Goal: Navigation & Orientation: Understand site structure

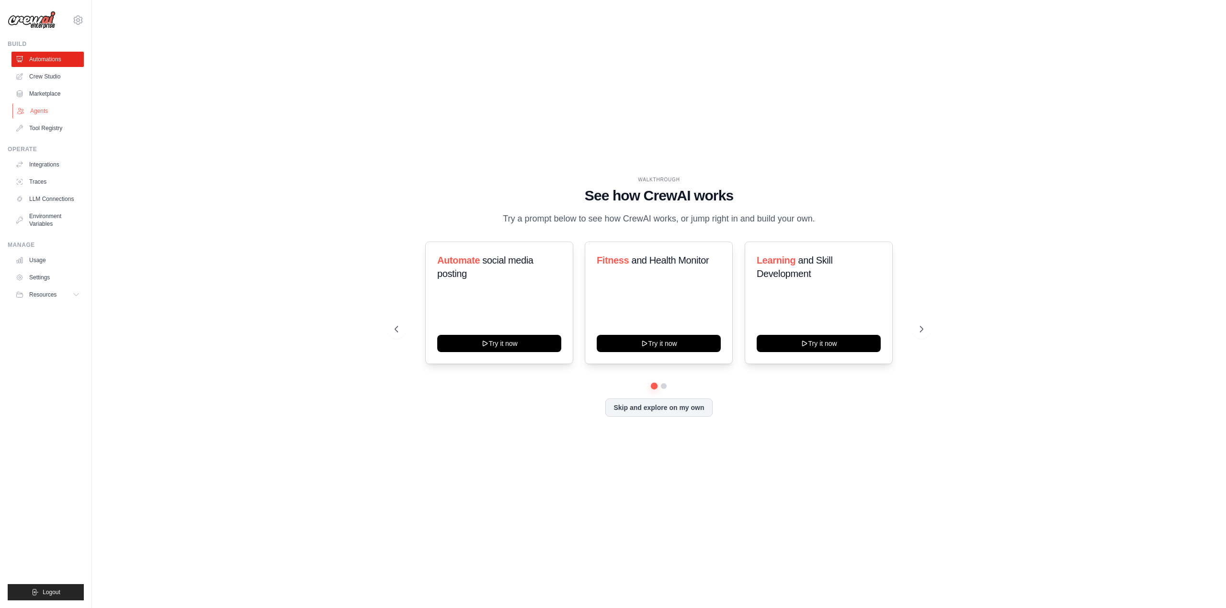
click at [53, 109] on link "Agents" at bounding box center [48, 110] width 72 height 15
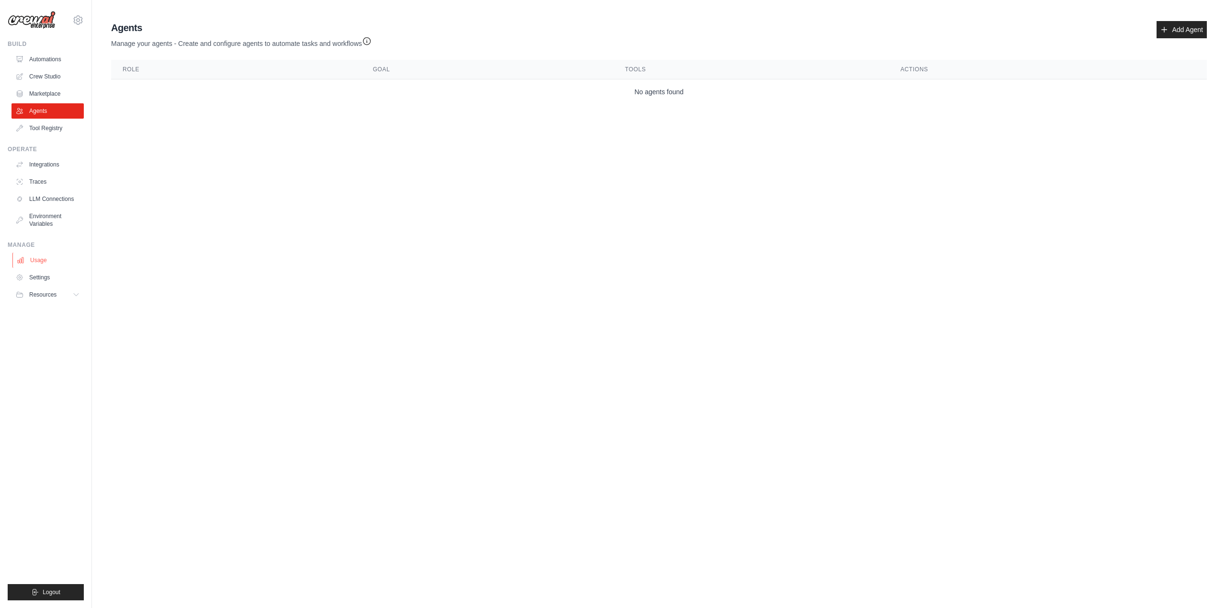
click at [48, 258] on link "Usage" at bounding box center [48, 260] width 72 height 15
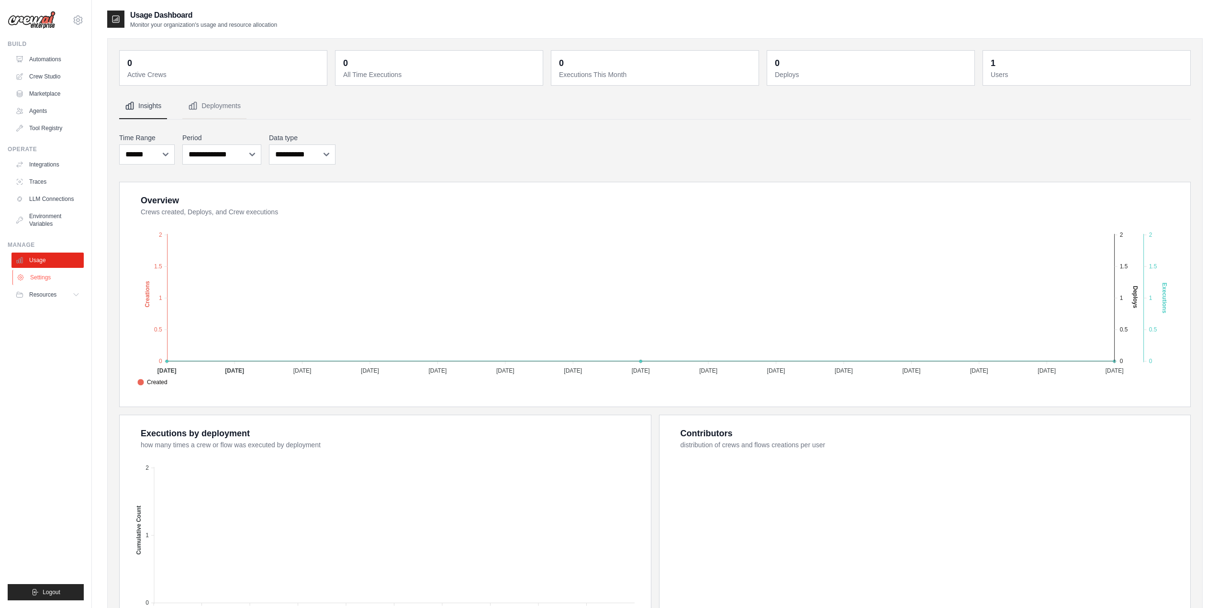
click at [54, 280] on link "Settings" at bounding box center [48, 277] width 72 height 15
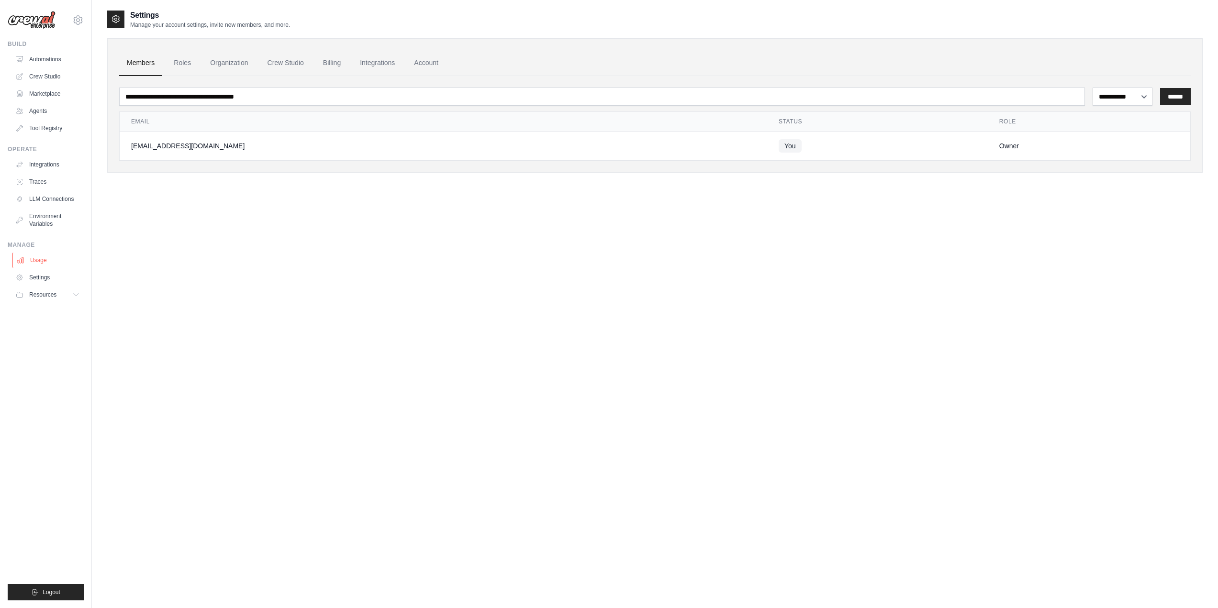
click at [55, 260] on link "Usage" at bounding box center [48, 260] width 72 height 15
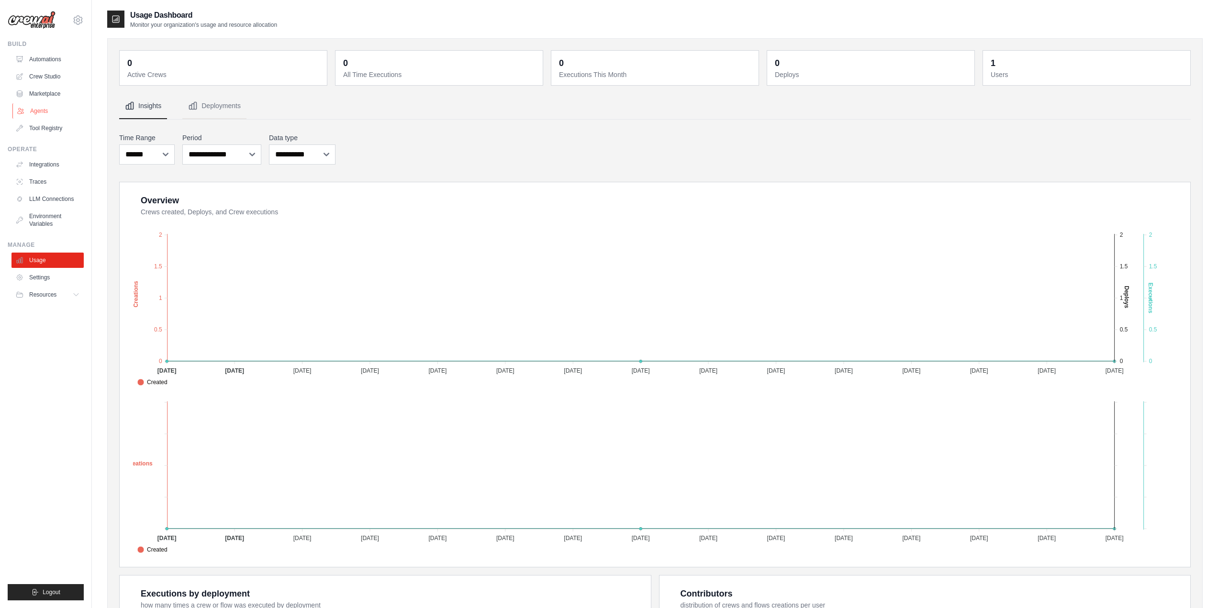
click at [67, 110] on link "Agents" at bounding box center [48, 110] width 72 height 15
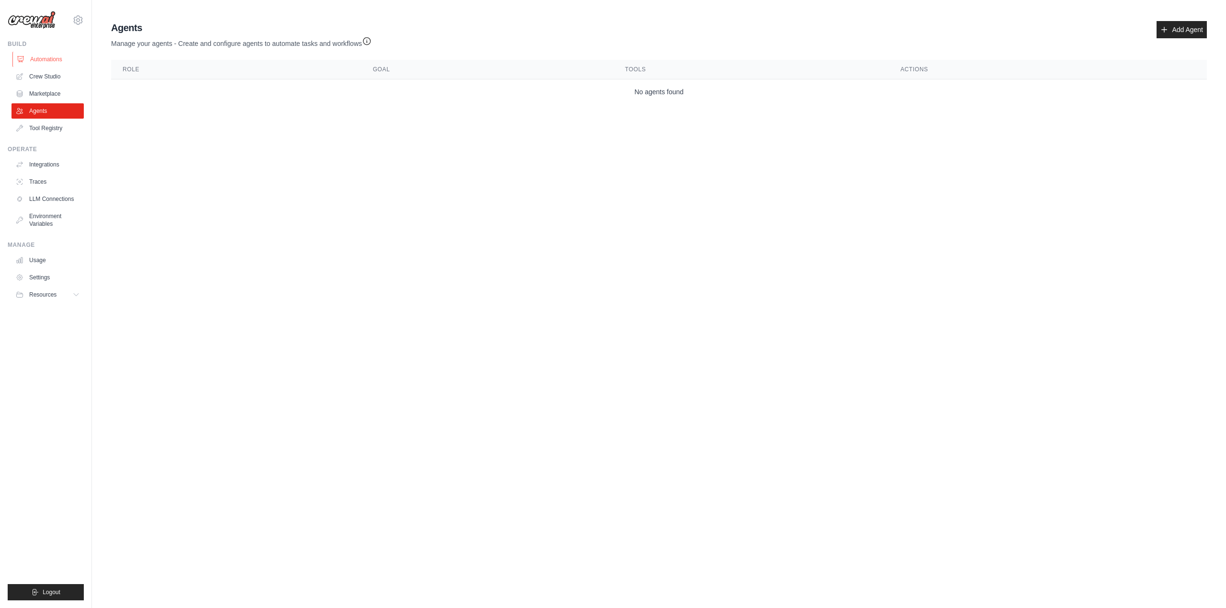
click at [52, 61] on link "Automations" at bounding box center [48, 59] width 72 height 15
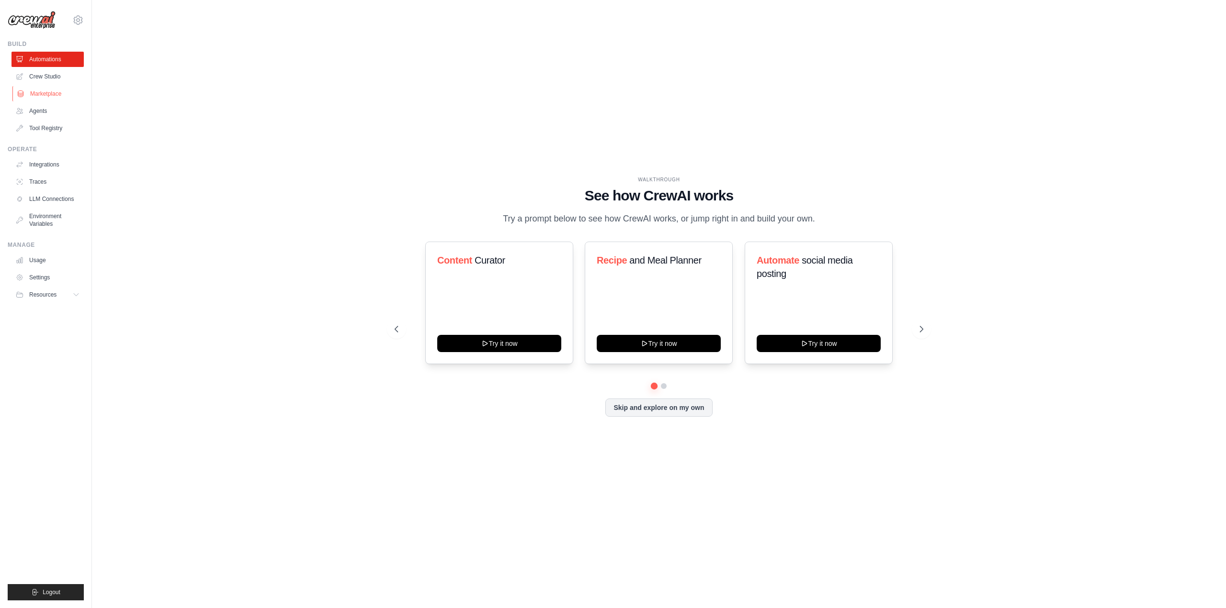
click at [56, 94] on link "Marketplace" at bounding box center [48, 93] width 72 height 15
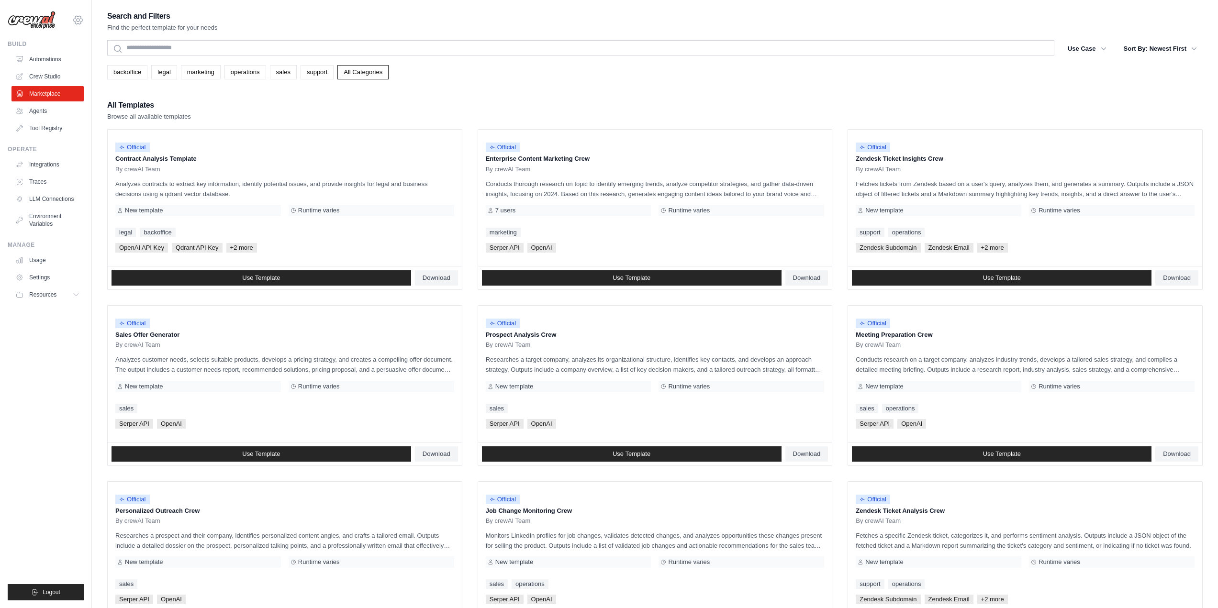
click at [76, 22] on icon at bounding box center [78, 20] width 9 height 8
click at [66, 65] on link "Settings" at bounding box center [78, 64] width 84 height 17
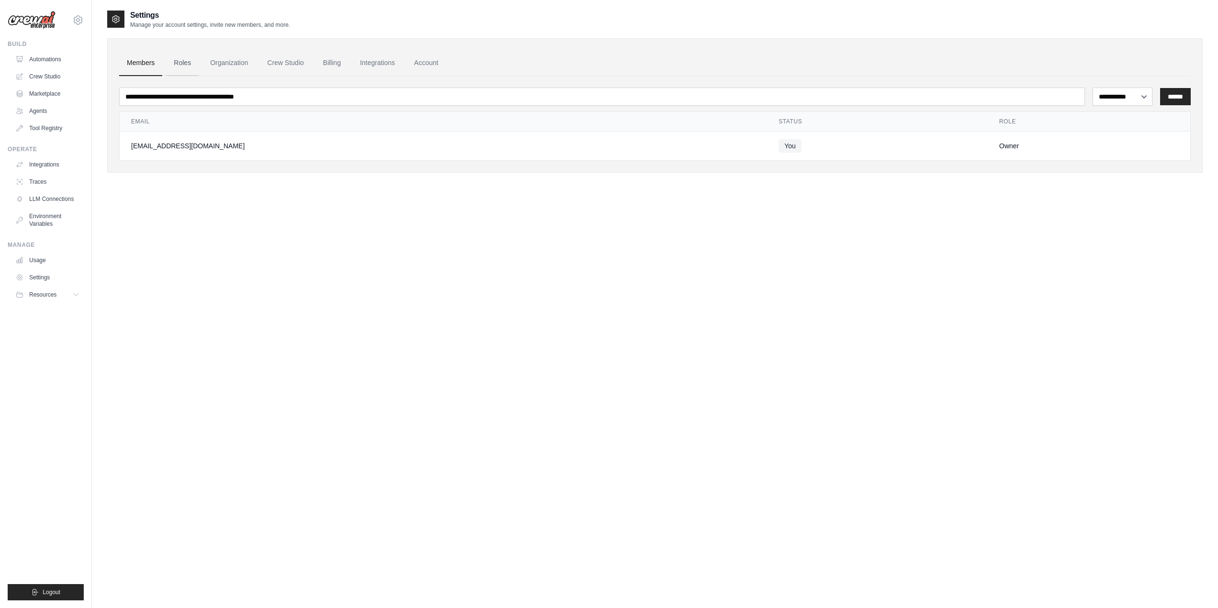
click at [186, 64] on link "Roles" at bounding box center [182, 63] width 33 height 26
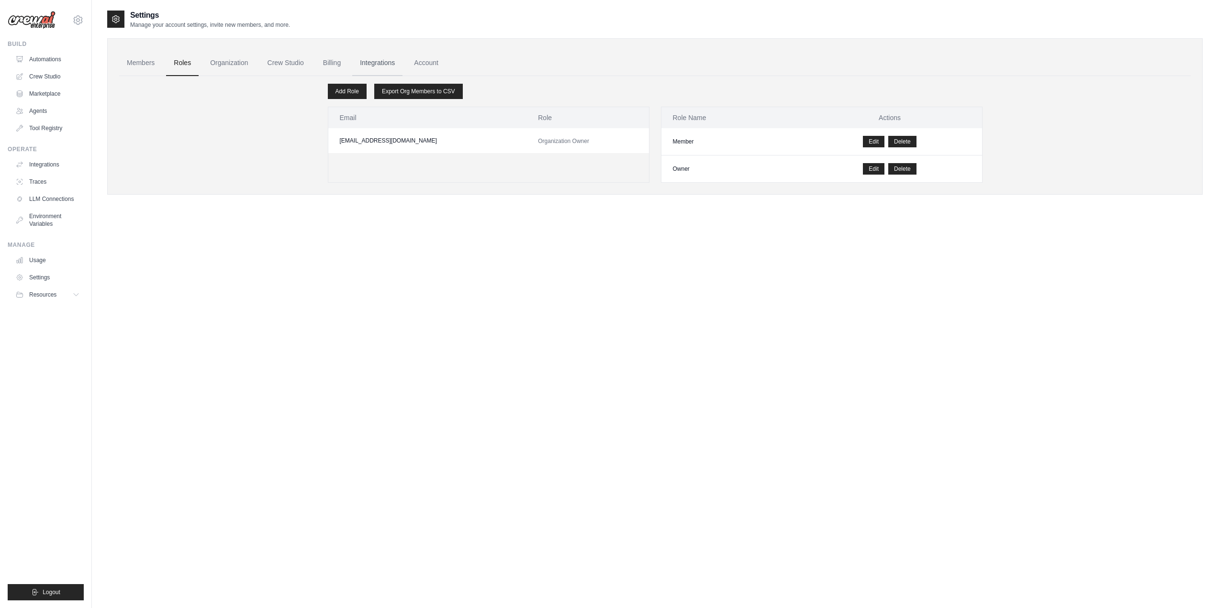
click at [385, 62] on link "Integrations" at bounding box center [377, 63] width 50 height 26
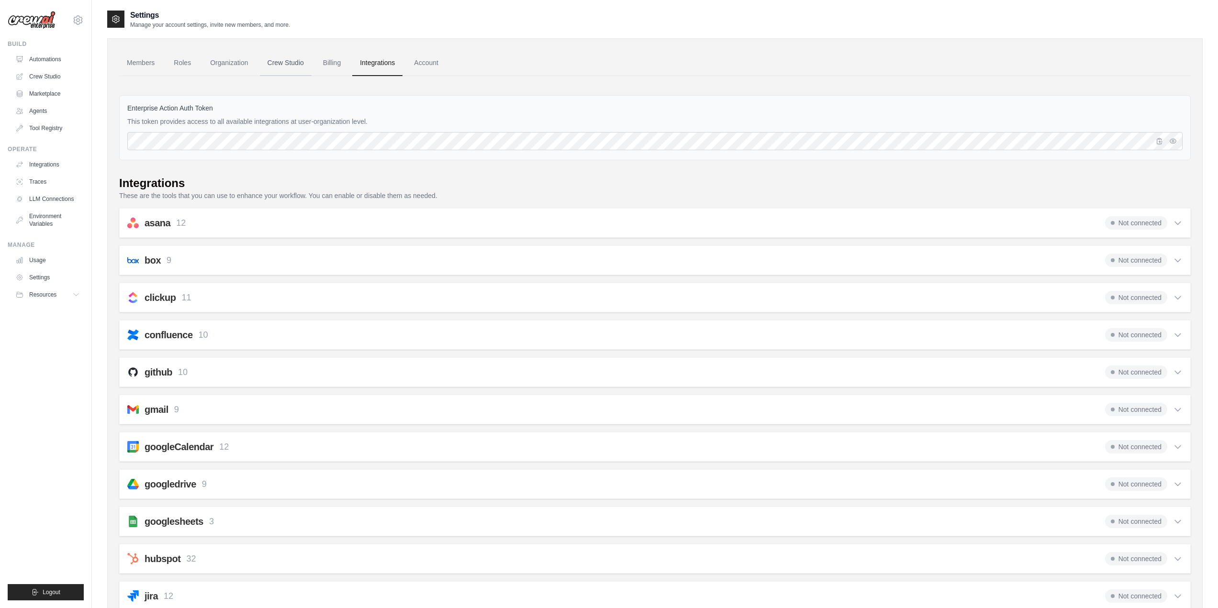
click at [281, 66] on link "Crew Studio" at bounding box center [286, 63] width 52 height 26
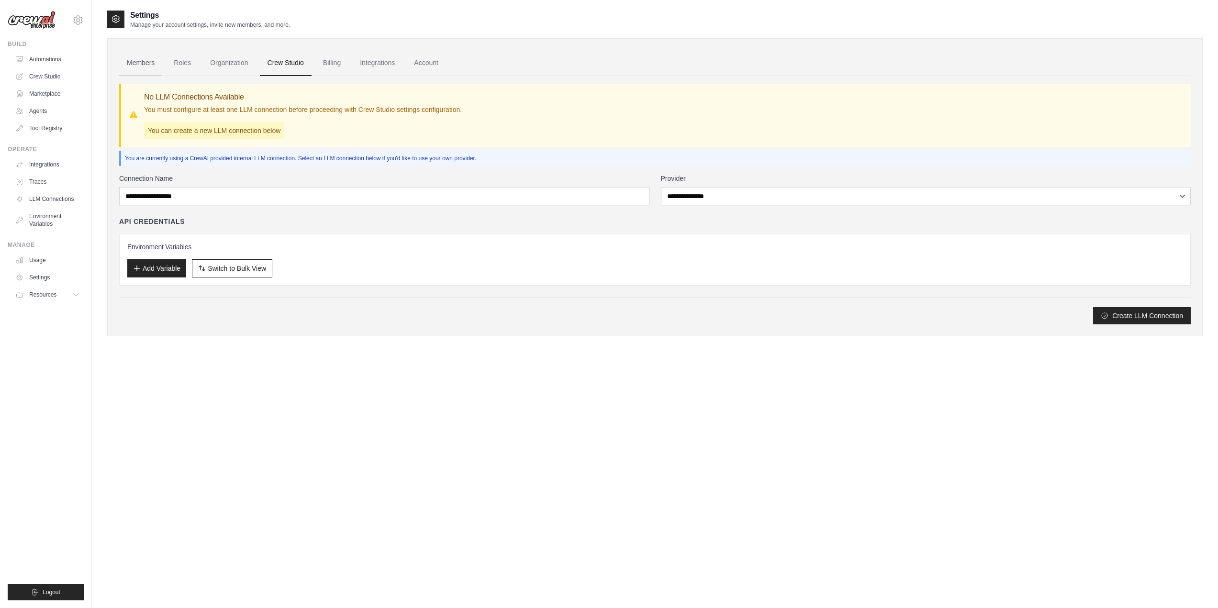
click at [130, 66] on link "Members" at bounding box center [140, 63] width 43 height 26
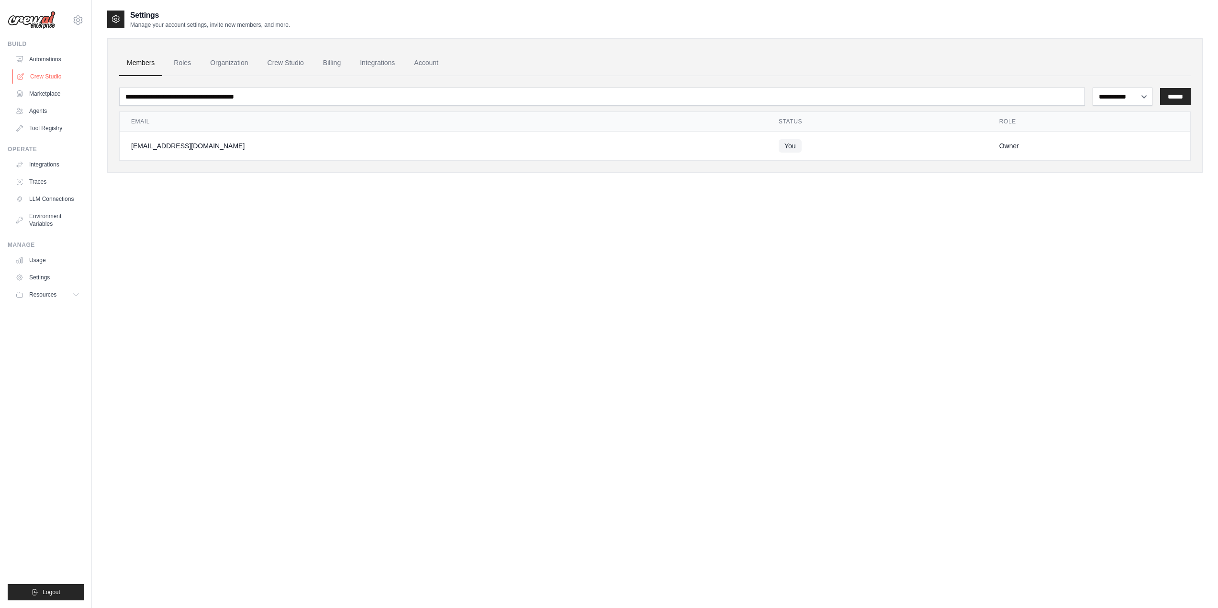
click at [48, 78] on link "Crew Studio" at bounding box center [48, 76] width 72 height 15
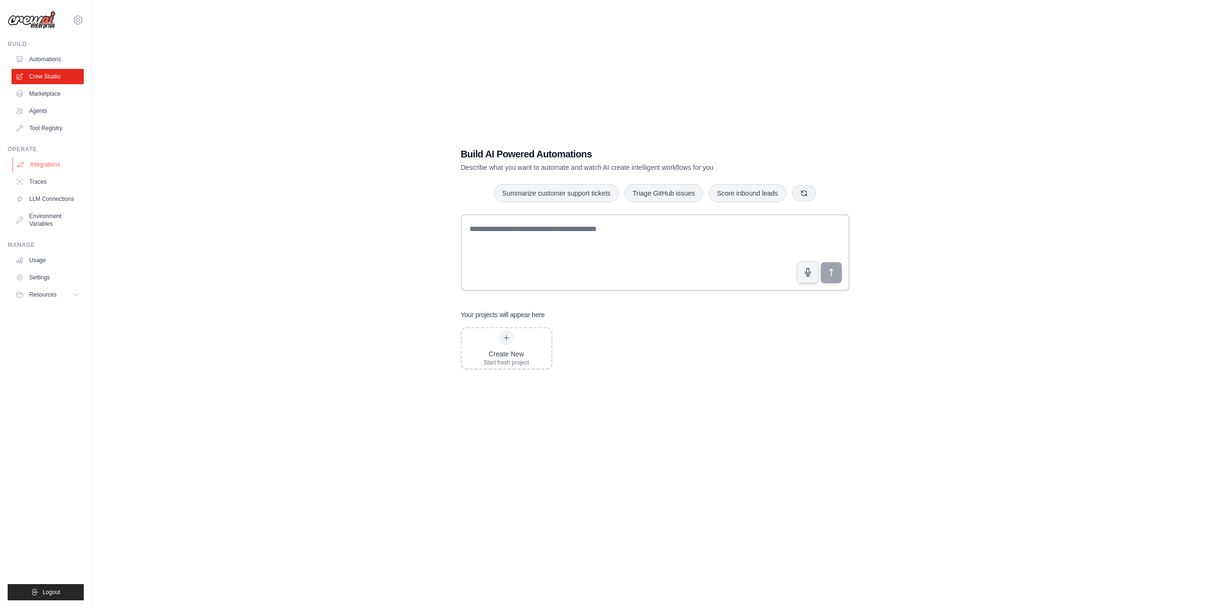
click at [47, 161] on link "Integrations" at bounding box center [48, 164] width 72 height 15
